Goal: Find specific page/section: Find specific page/section

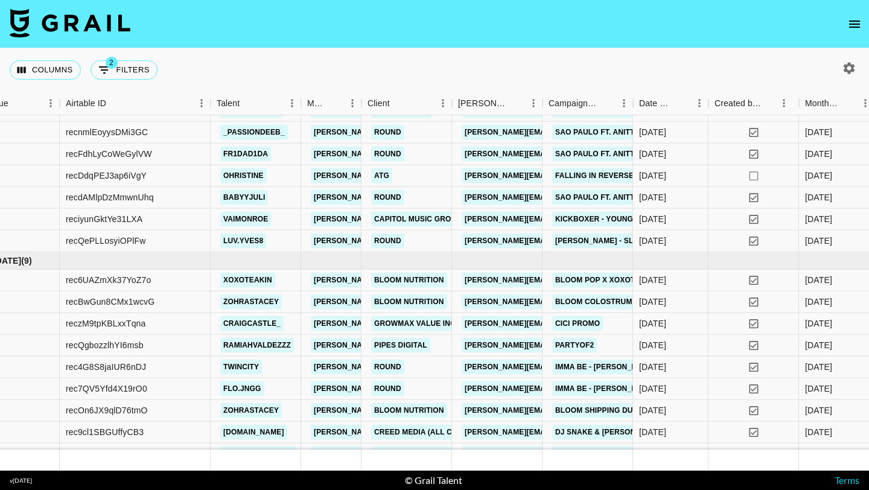
scroll to position [721, 40]
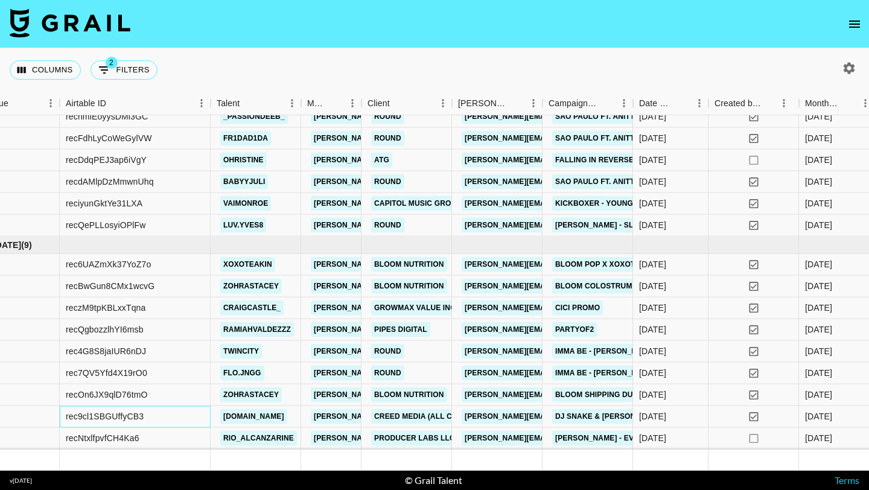
click at [203, 418] on div "rec9cl1SBGUffyCB3" at bounding box center [135, 417] width 151 height 22
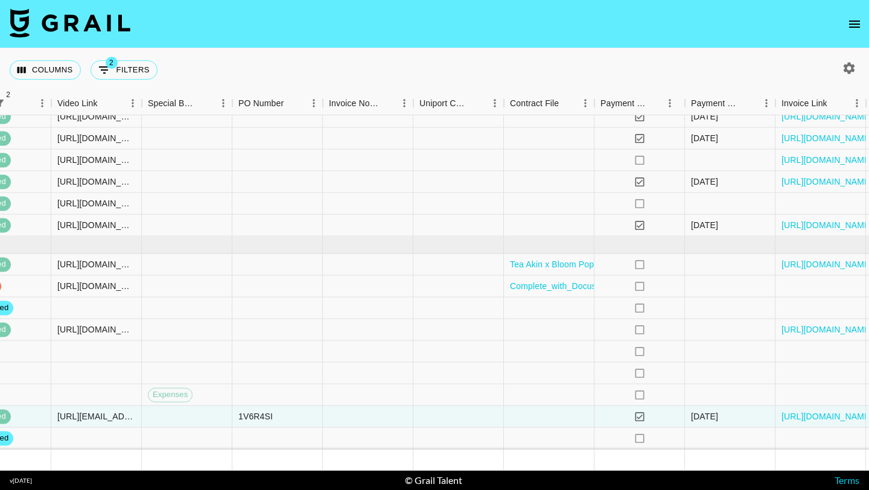
scroll to position [721, 1240]
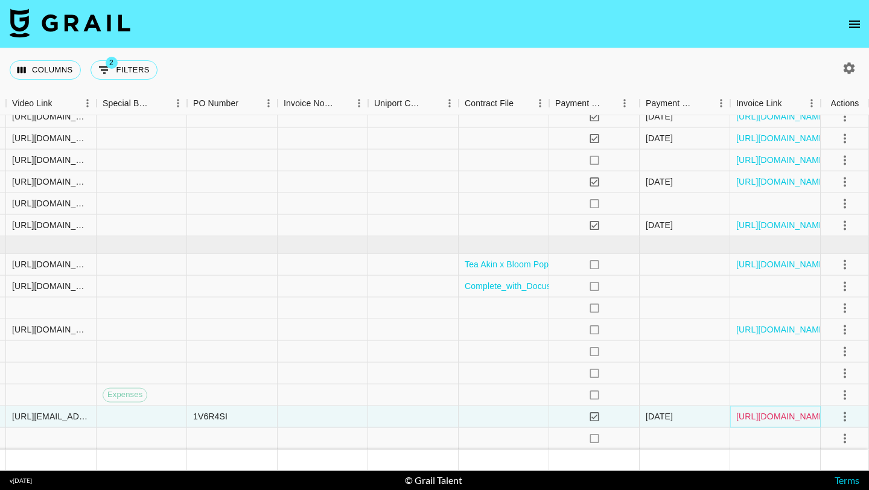
click at [757, 421] on link "[URL][DOMAIN_NAME]" at bounding box center [781, 416] width 91 height 12
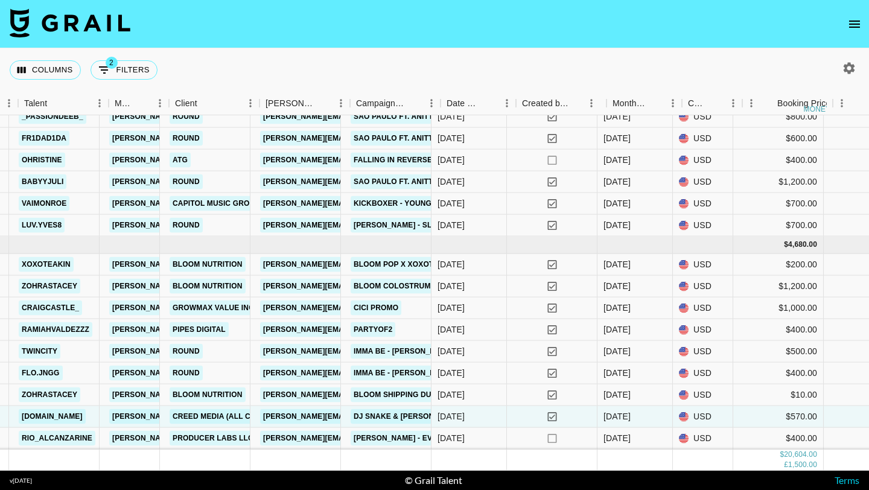
scroll to position [721, 193]
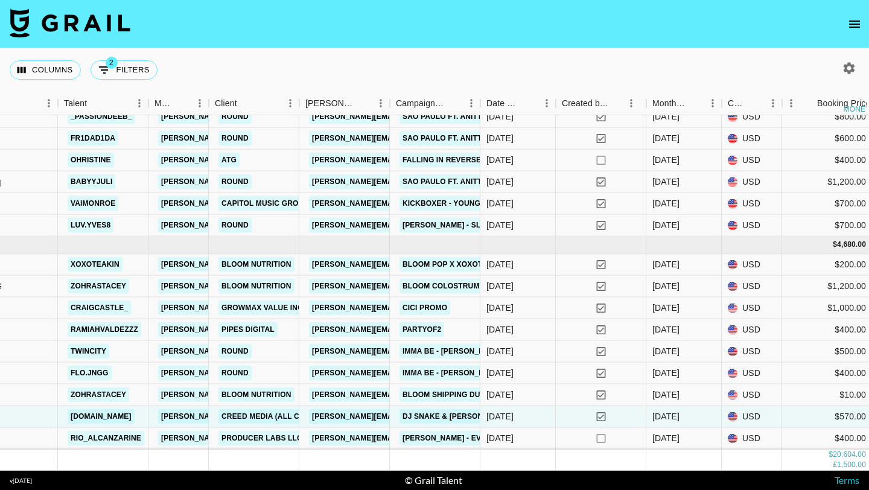
click at [771, 71] on div "Columns 2 Filters + Booking" at bounding box center [434, 69] width 869 height 43
click at [848, 65] on icon "button" at bounding box center [849, 67] width 11 height 11
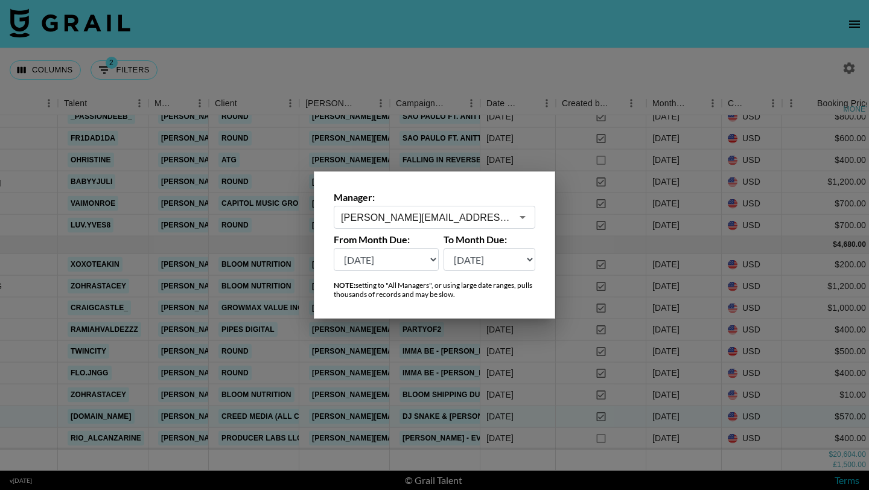
click at [399, 269] on select "[DATE] [DATE] '[DATE] May '[DATE] Mar '[DATE] Jan '[DATE] Nov '[DATE] Sep '[DAT…" at bounding box center [386, 259] width 105 height 23
select select "[DATE]"
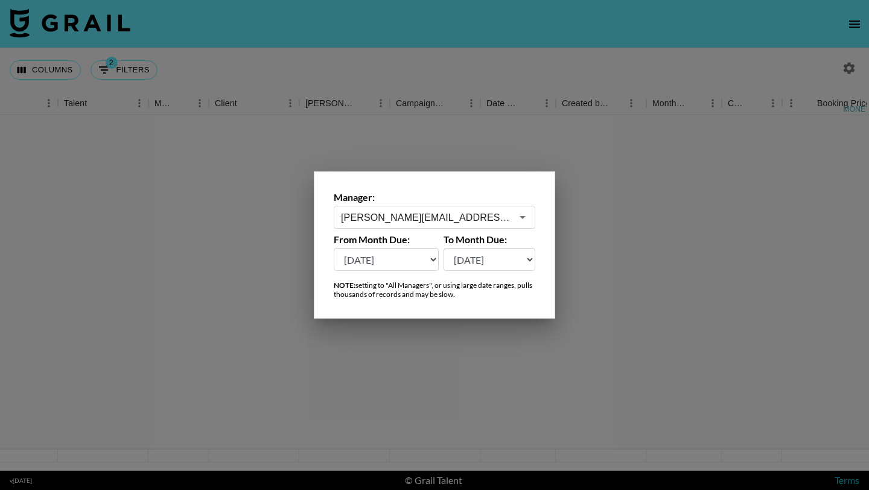
scroll to position [0, 193]
click at [491, 68] on div at bounding box center [434, 245] width 869 height 490
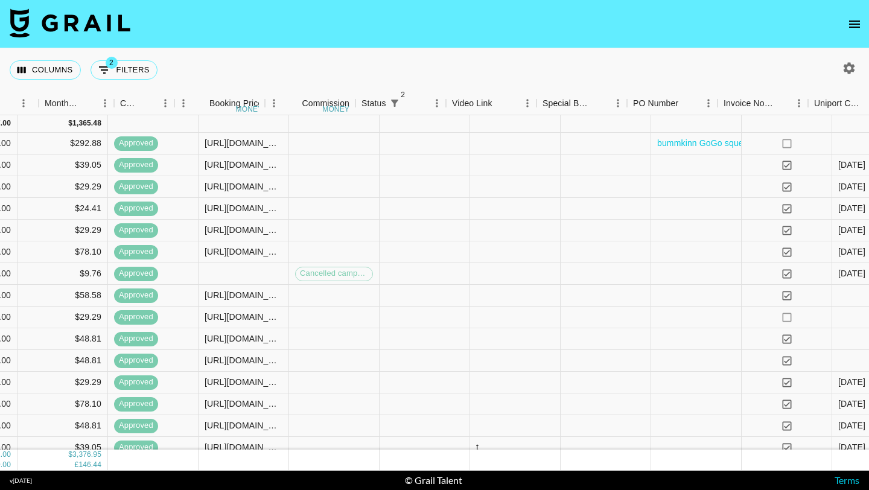
scroll to position [0, 1240]
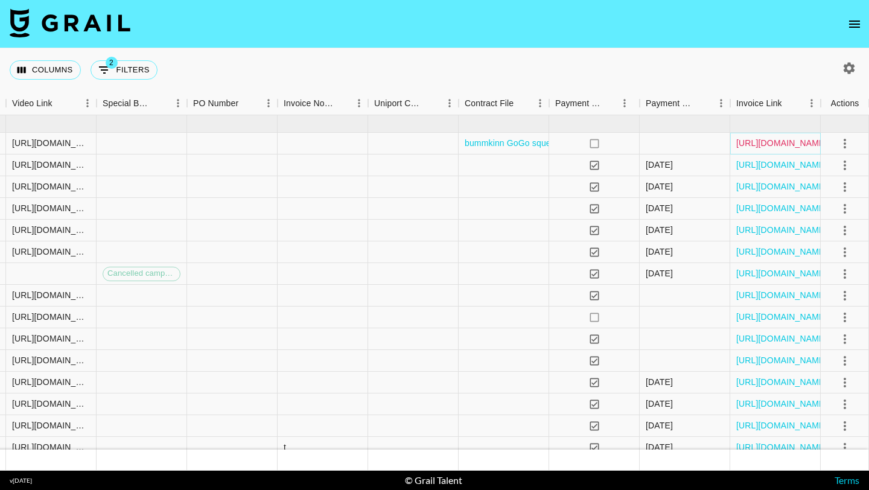
click at [746, 145] on link "[URL][DOMAIN_NAME]" at bounding box center [781, 143] width 91 height 12
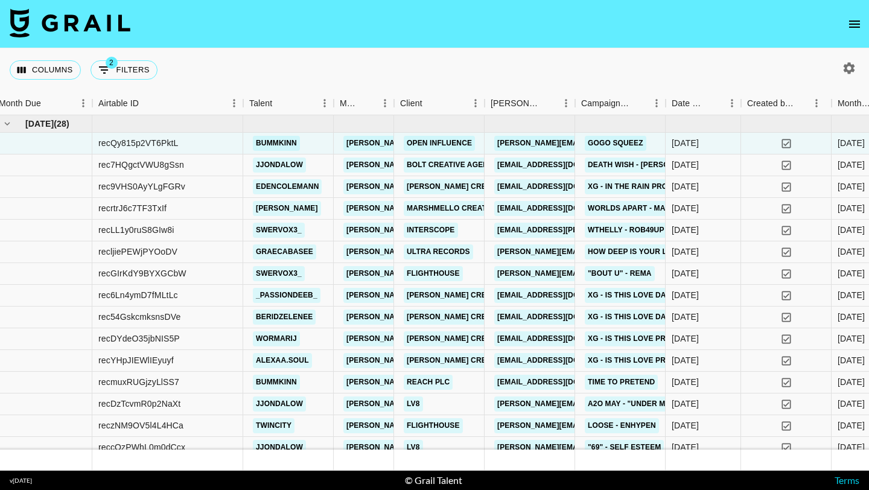
scroll to position [0, 0]
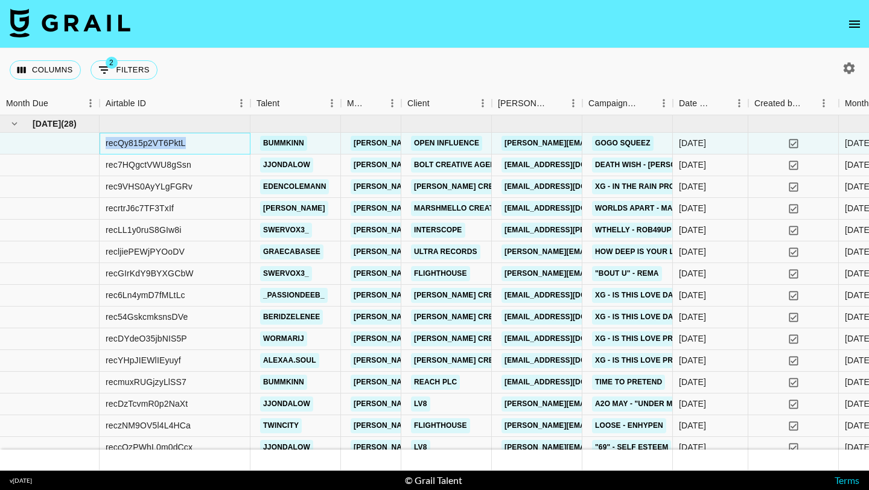
drag, startPoint x: 191, startPoint y: 142, endPoint x: 104, endPoint y: 142, distance: 86.9
click at [104, 142] on div "recQy815p2VT6PktL" at bounding box center [175, 144] width 151 height 22
copy div "recQy815p2VT6PktL"
